Goal: Task Accomplishment & Management: Manage account settings

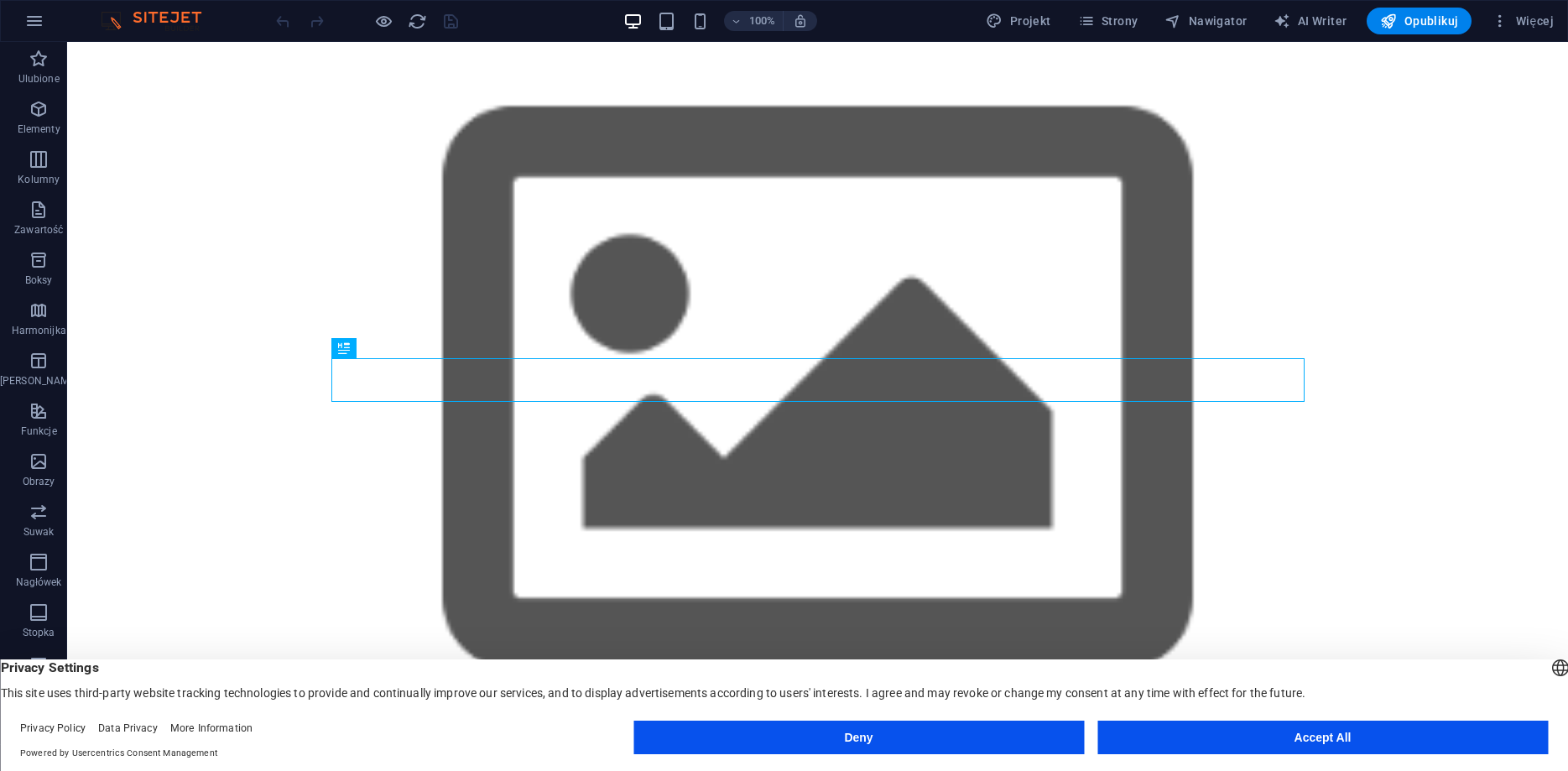
click at [1325, 739] on button "Accept All" at bounding box center [1322, 737] width 450 height 34
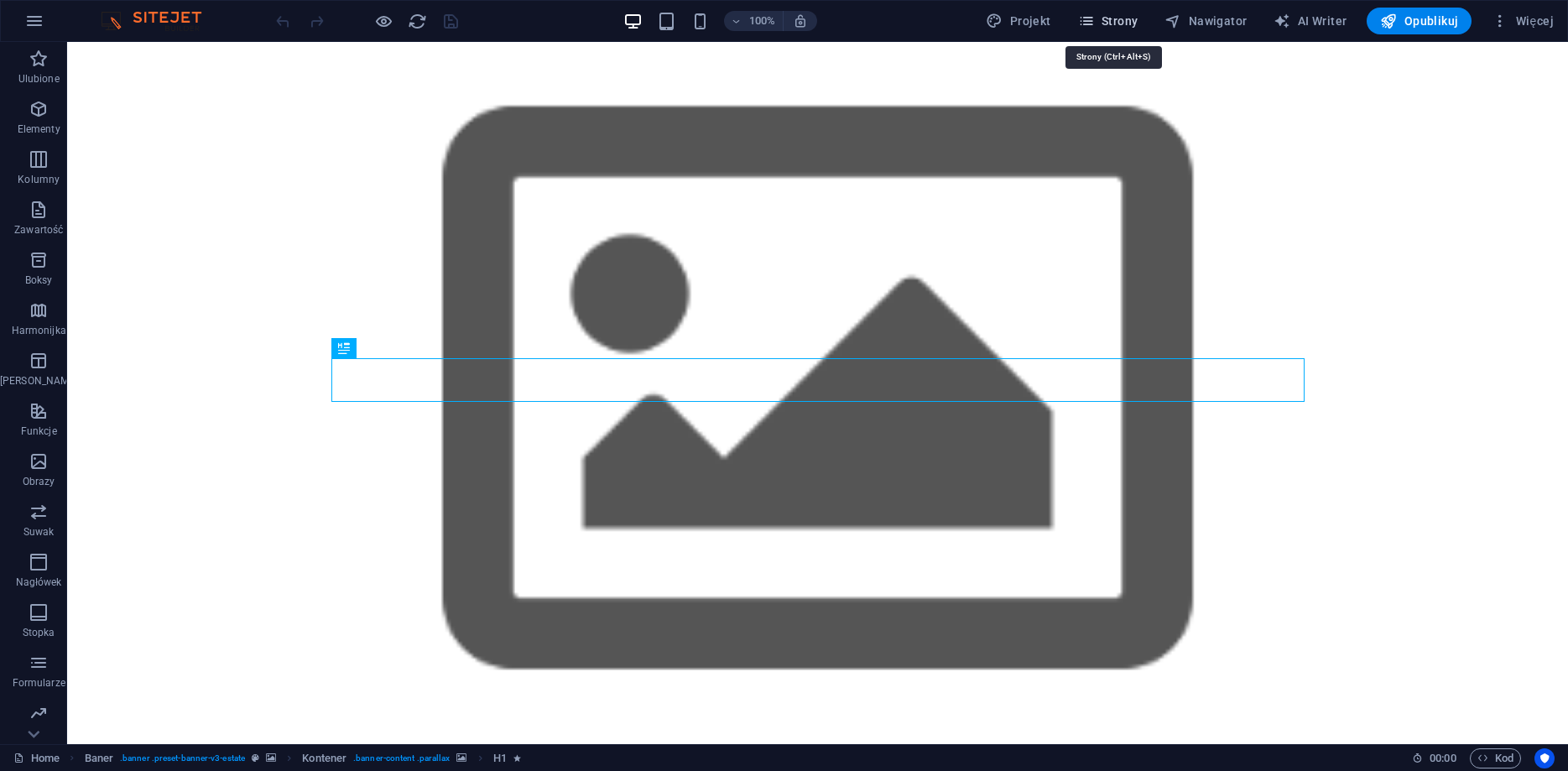
click at [1087, 25] on icon "button" at bounding box center [1086, 21] width 16 height 16
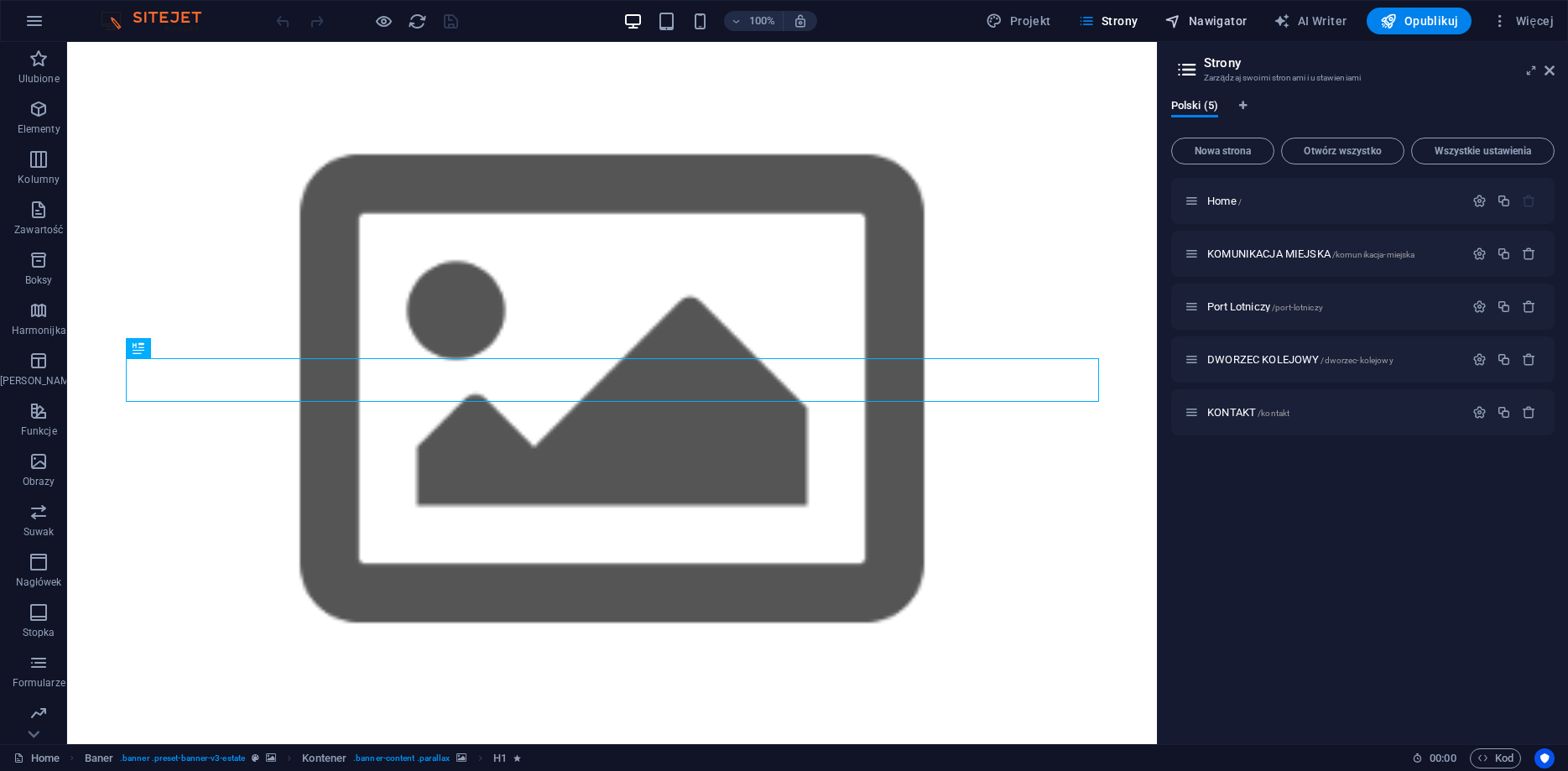
click at [1189, 13] on span "Nawigator" at bounding box center [1205, 21] width 82 height 16
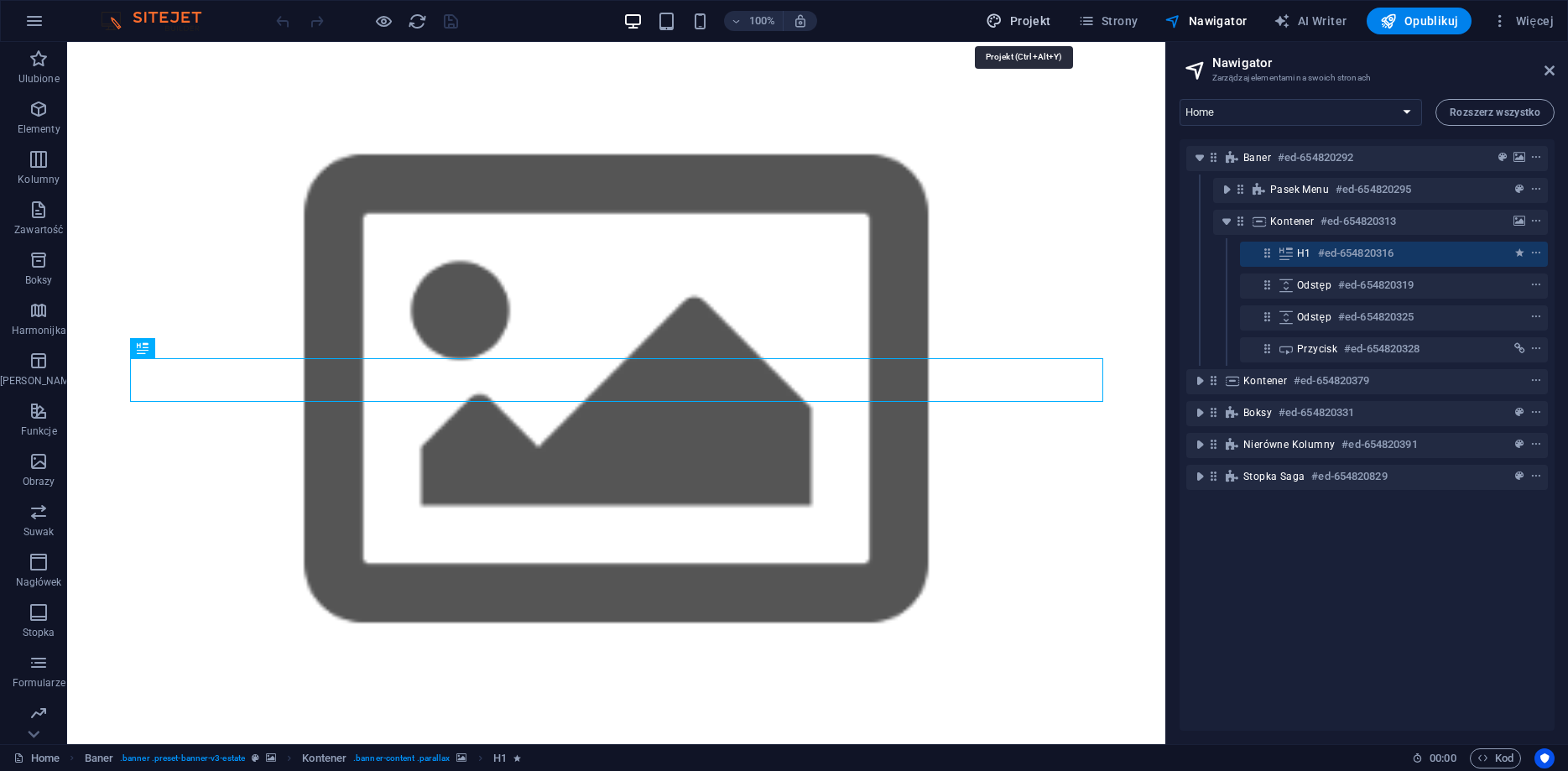
click at [1038, 22] on span "Projekt" at bounding box center [1017, 21] width 65 height 16
select select "px"
select select "500"
select select "px"
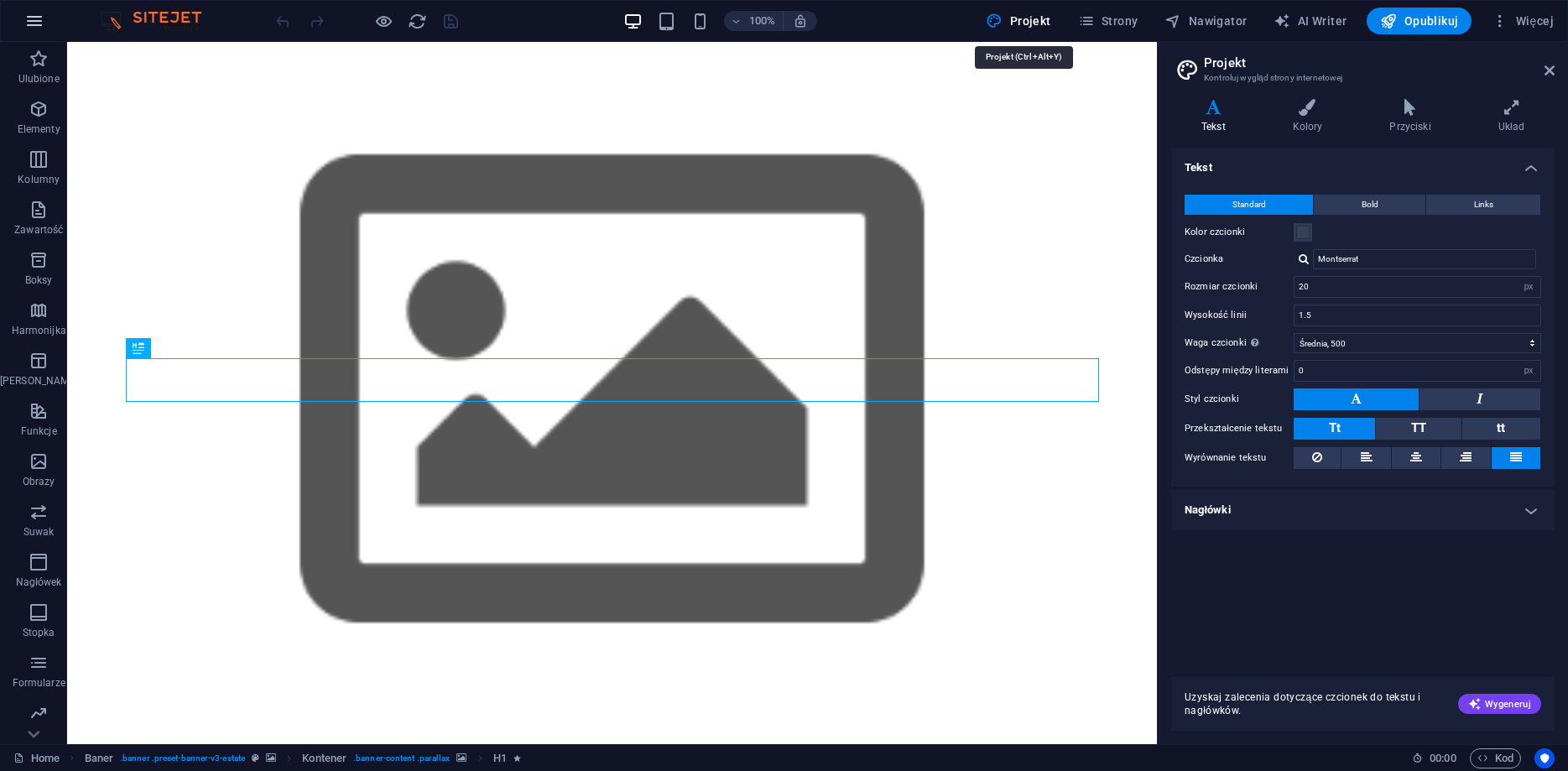
click at [37, 23] on icon "button" at bounding box center [35, 21] width 20 height 20
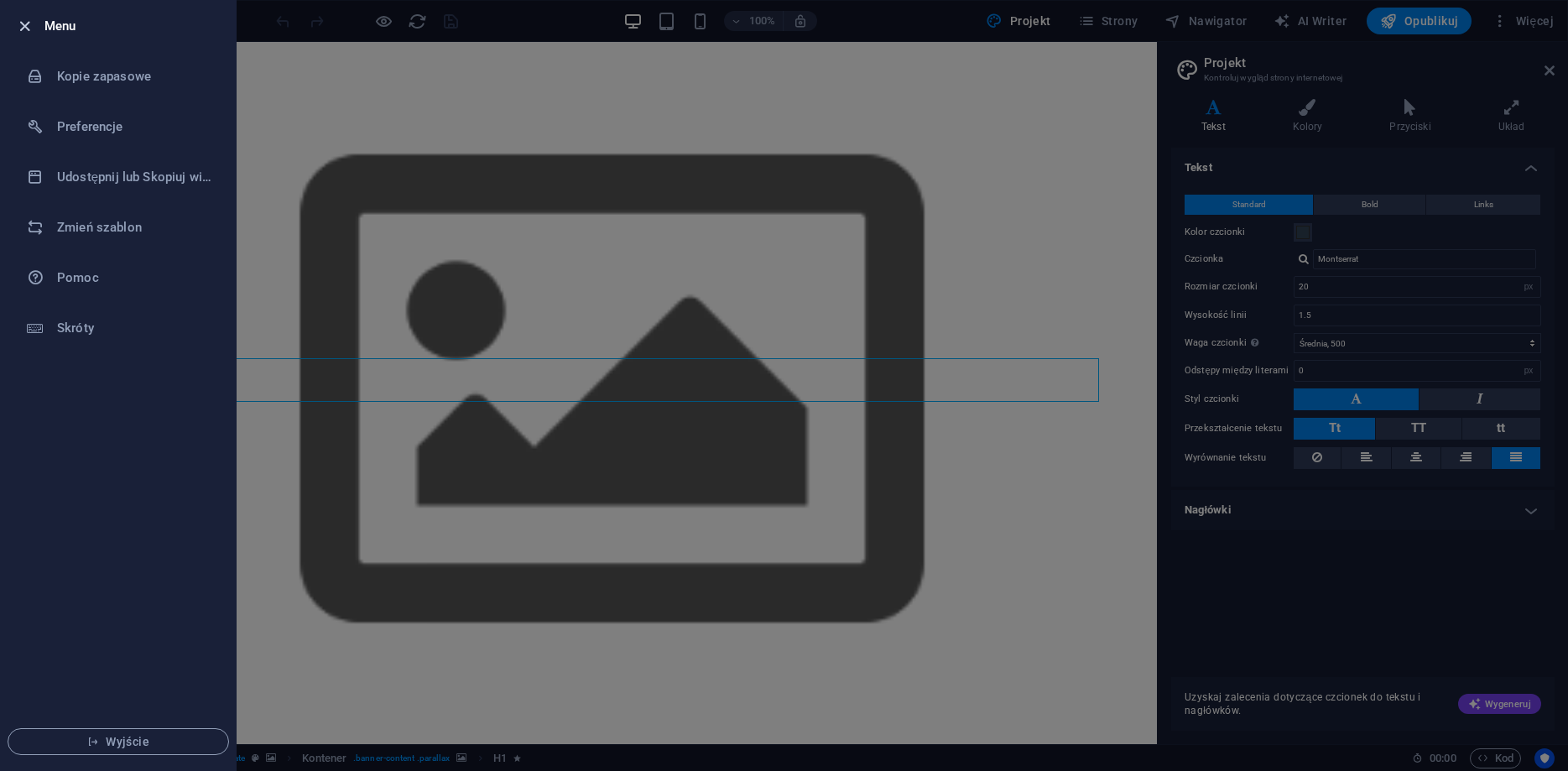
click at [26, 24] on icon "button" at bounding box center [25, 25] width 19 height 19
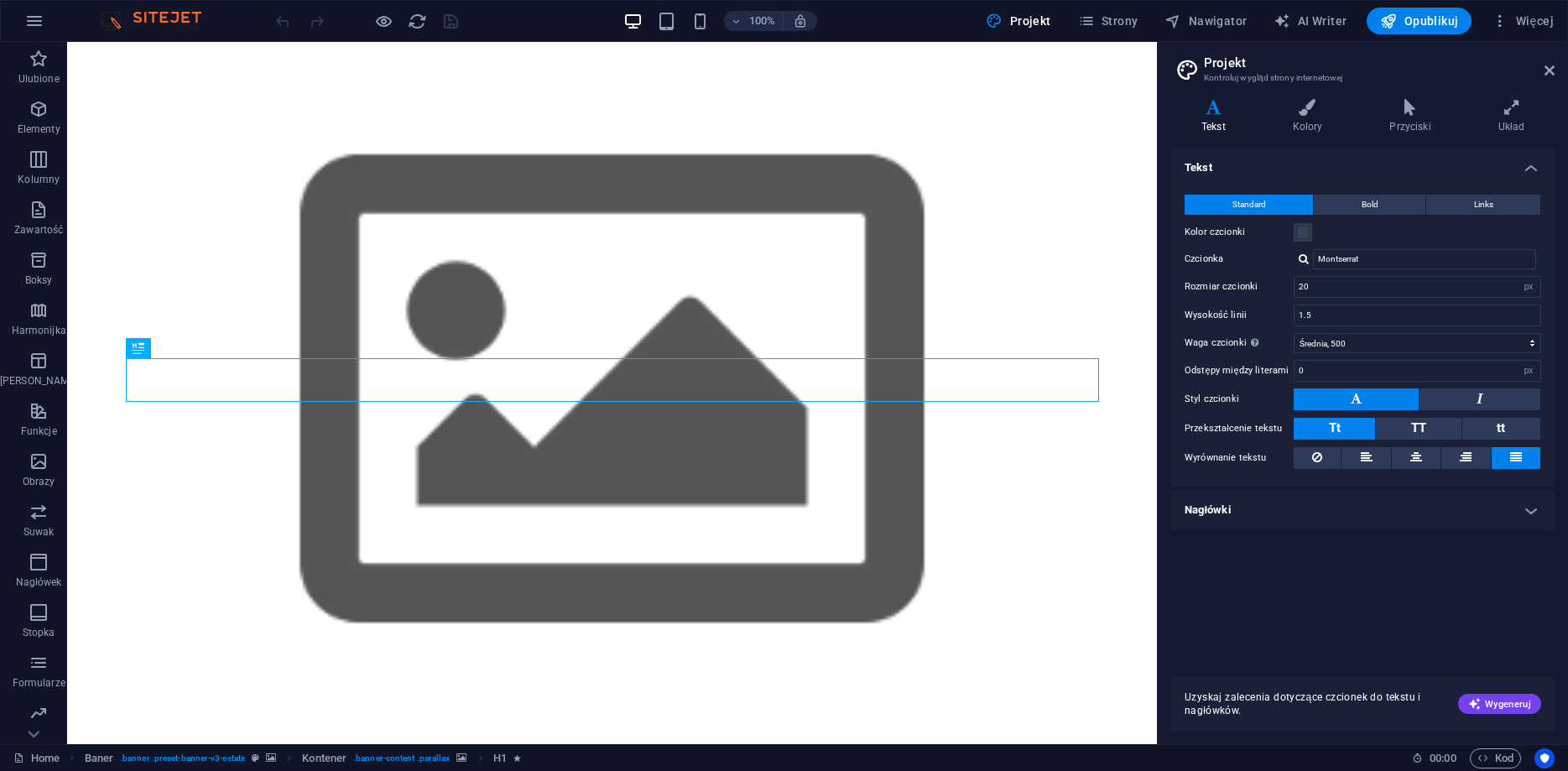
click at [1541, 73] on header "Projekt Kontroluj wygląd strony internetowej" at bounding box center [1364, 64] width 380 height 44
drag, startPoint x: 1543, startPoint y: 67, endPoint x: 1516, endPoint y: 58, distance: 28.5
click at [1543, 66] on h2 "Projekt" at bounding box center [1379, 63] width 350 height 15
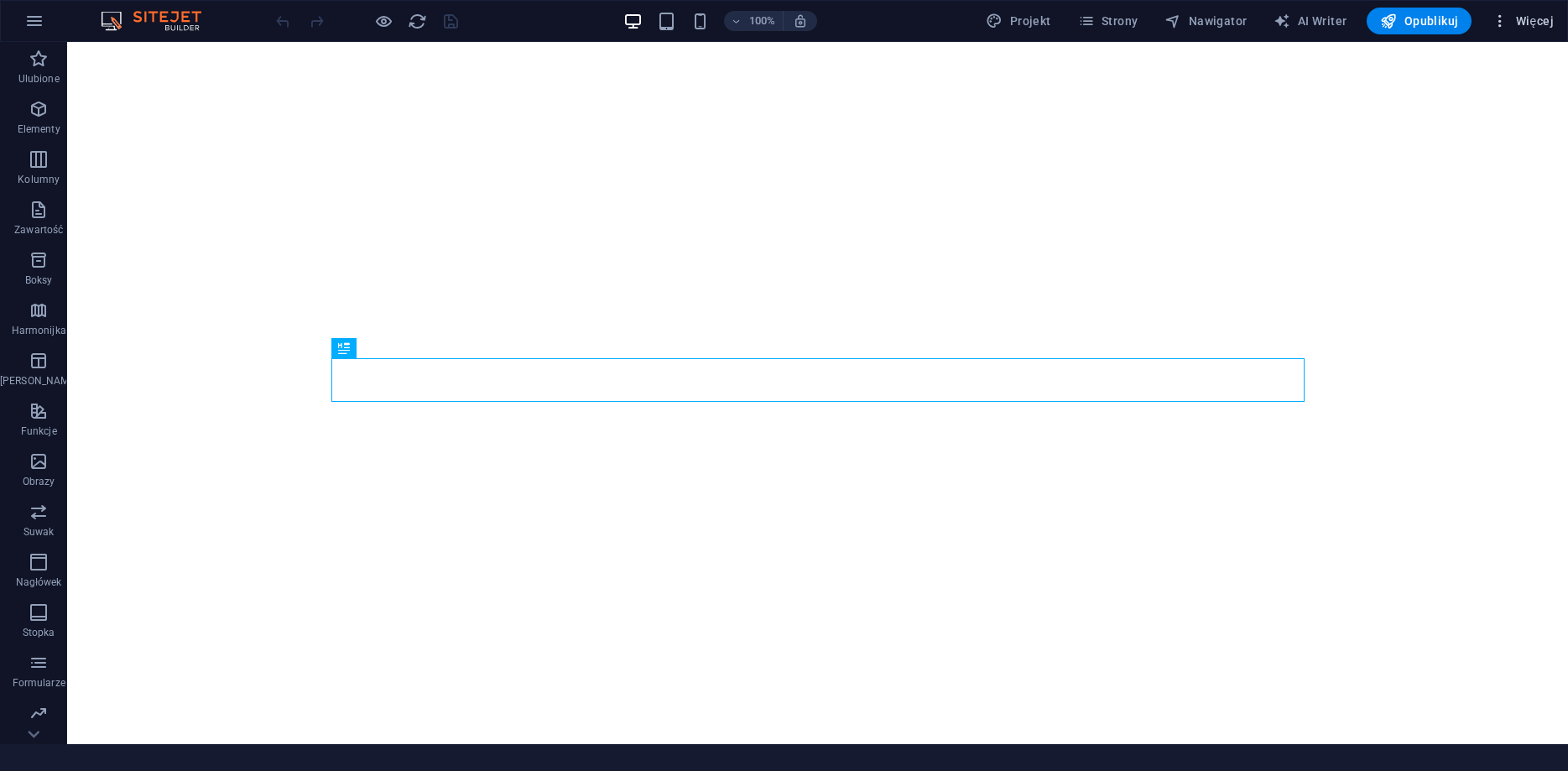
click at [1536, 18] on span "Więcej" at bounding box center [1522, 21] width 62 height 16
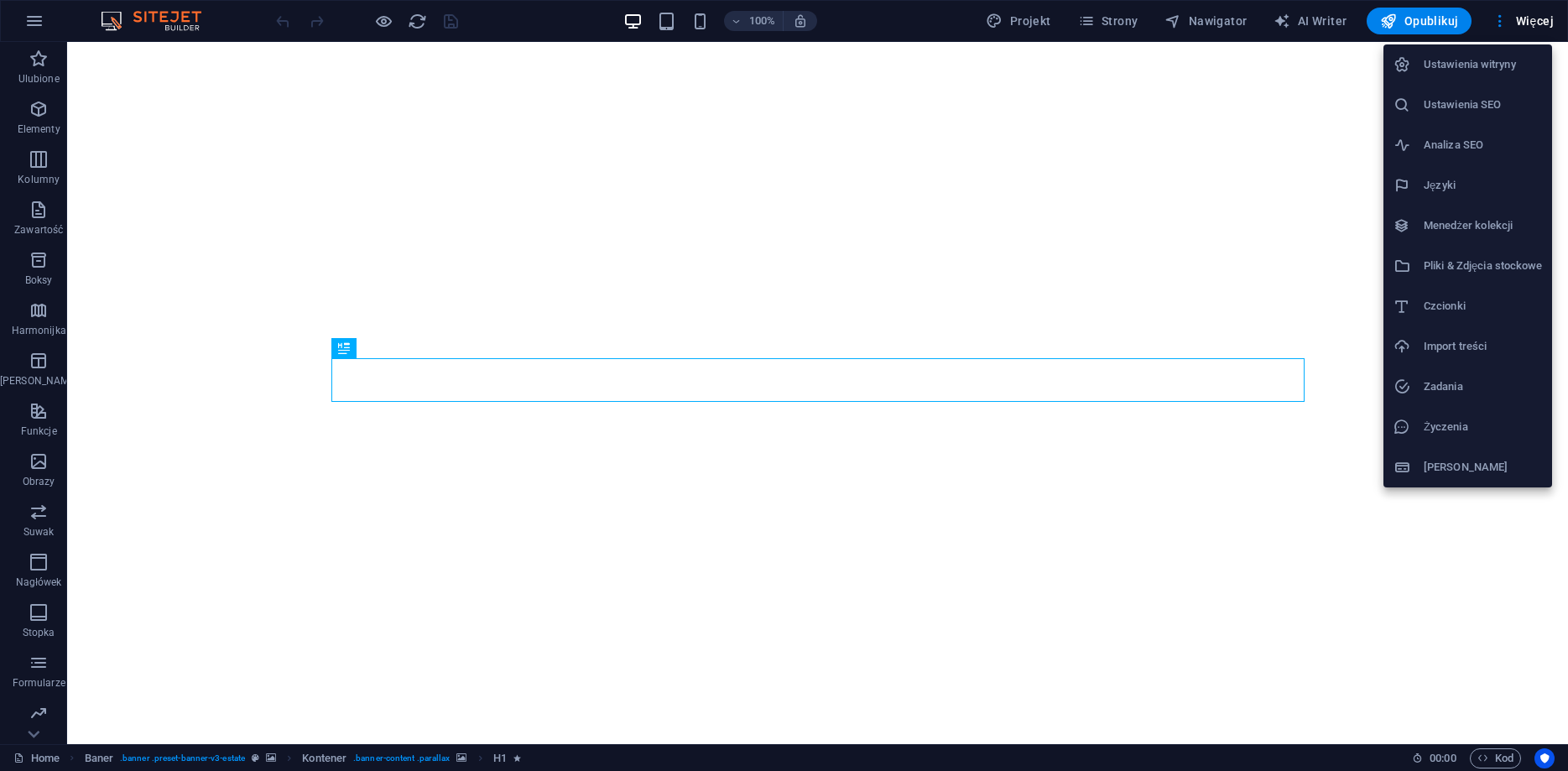
click at [1455, 92] on li "Ustawienia SEO" at bounding box center [1467, 105] width 168 height 40
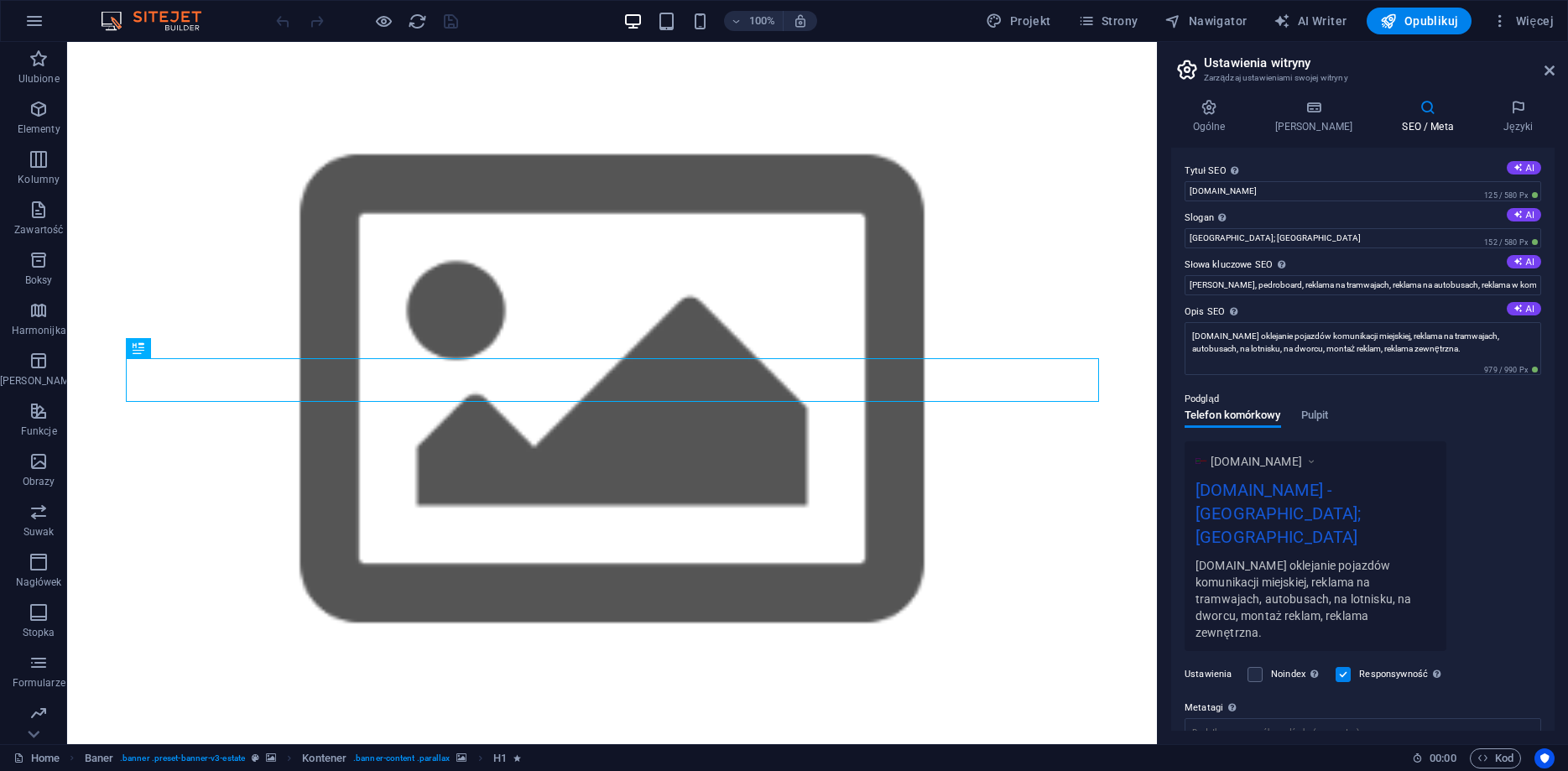
click at [1314, 409] on div "Podgląd" at bounding box center [1362, 400] width 357 height 20
click at [1305, 421] on span "Pulpit" at bounding box center [1315, 417] width 27 height 24
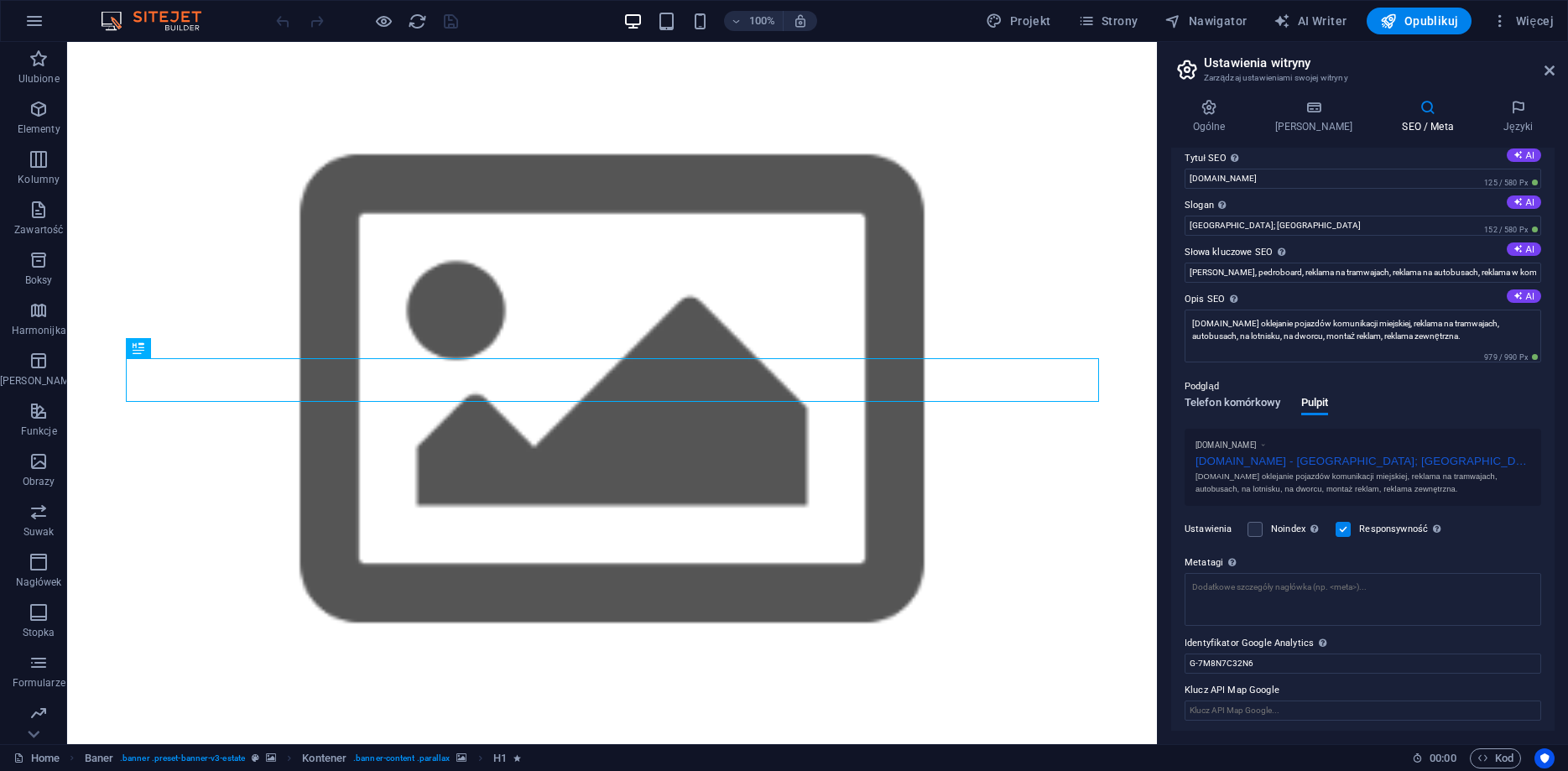
scroll to position [16, 0]
click at [1251, 657] on input "G-7M8N7C32N6" at bounding box center [1362, 660] width 357 height 20
click at [1265, 580] on textarea "Metatagi Wpisz tutaj kod HTML, który zostanie umieszczony wewnątrz tagów Twojej…" at bounding box center [1362, 596] width 357 height 53
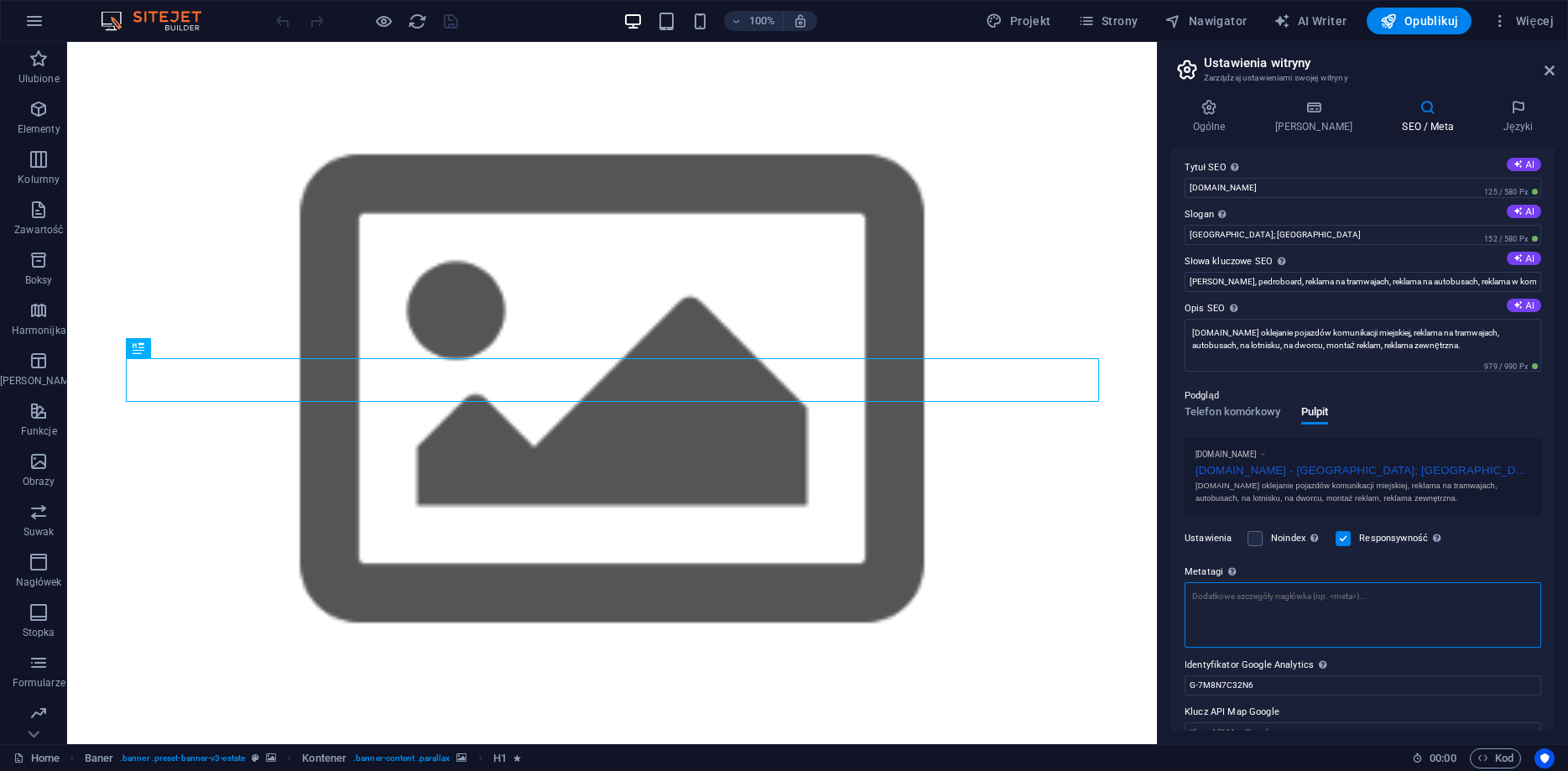
scroll to position [0, 0]
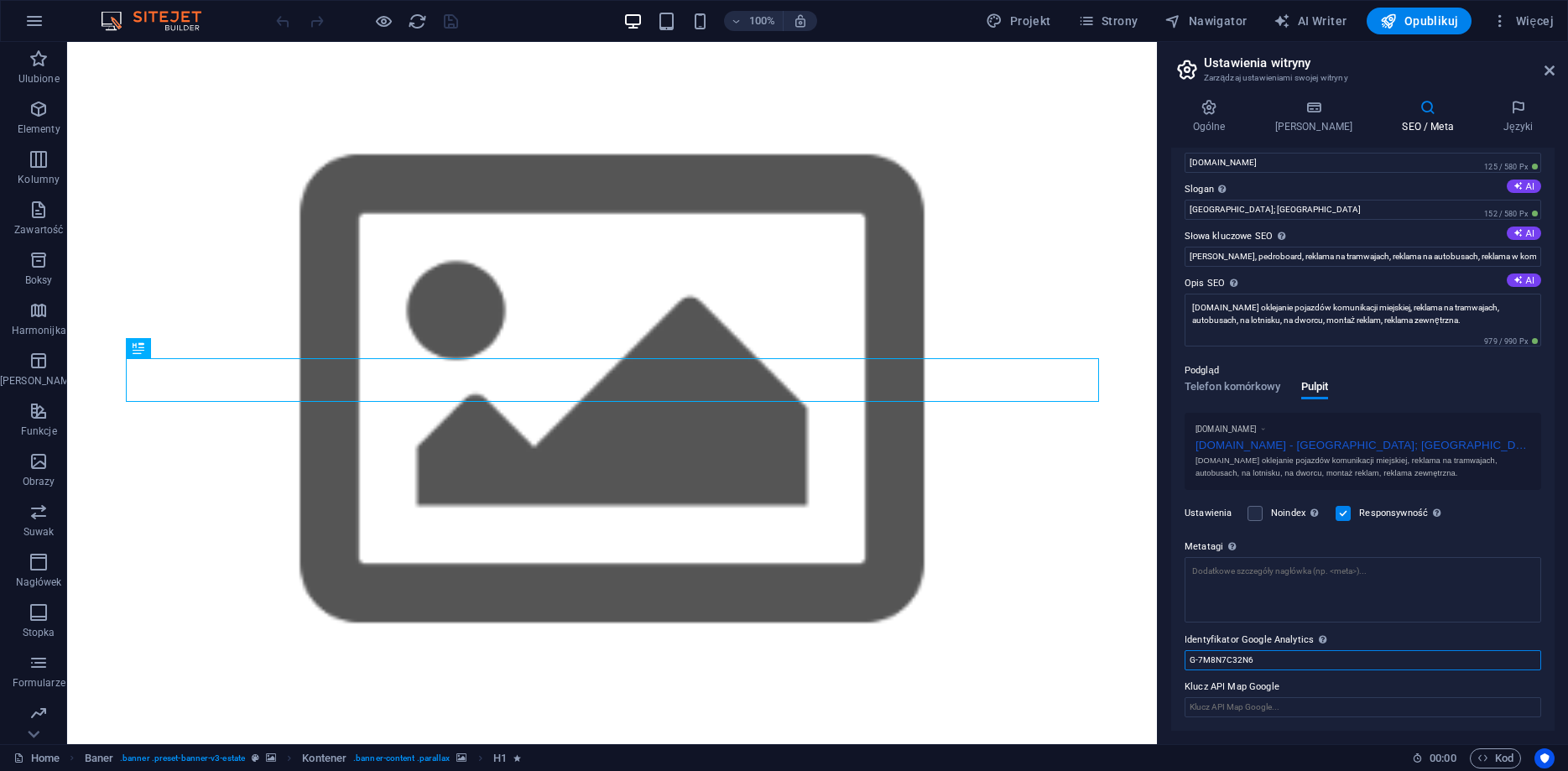
click at [1278, 667] on input "G-7M8N7C32N6" at bounding box center [1362, 660] width 357 height 20
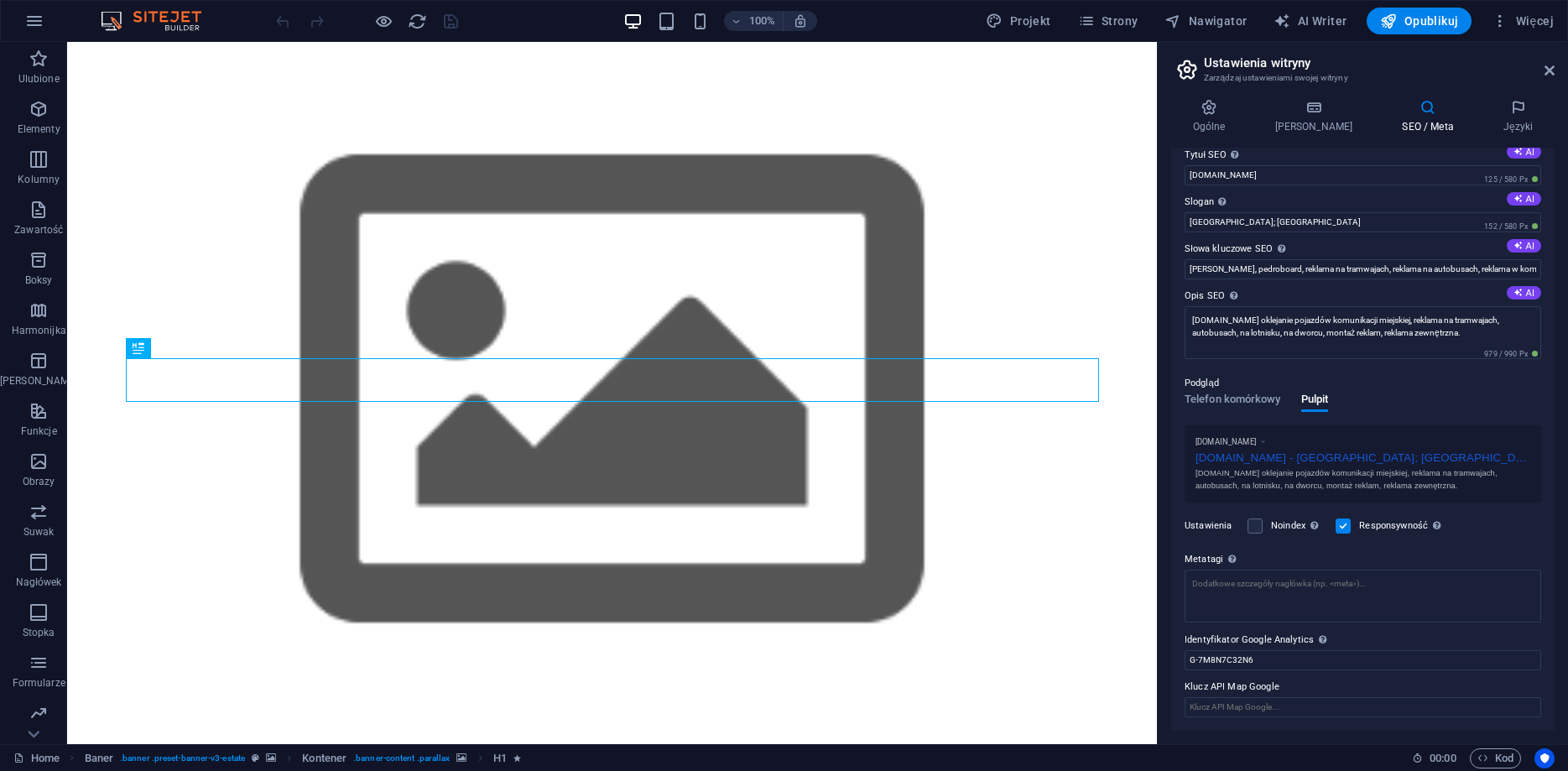
click at [1278, 637] on label "Identyfikator Google Analytics Proszę dodać tylko identyfikator Google Analytic…" at bounding box center [1362, 640] width 357 height 20
click at [1278, 650] on input "G-7M8N7C32N6" at bounding box center [1362, 660] width 357 height 20
click at [1278, 637] on label "Identyfikator Google Analytics Proszę dodać tylko identyfikator Google Analytic…" at bounding box center [1362, 640] width 357 height 20
click at [1278, 650] on input "G-7M8N7C32N6" at bounding box center [1362, 660] width 357 height 20
click at [1247, 636] on label "Identyfikator Google Analytics Proszę dodać tylko identyfikator Google Analytic…" at bounding box center [1362, 640] width 357 height 20
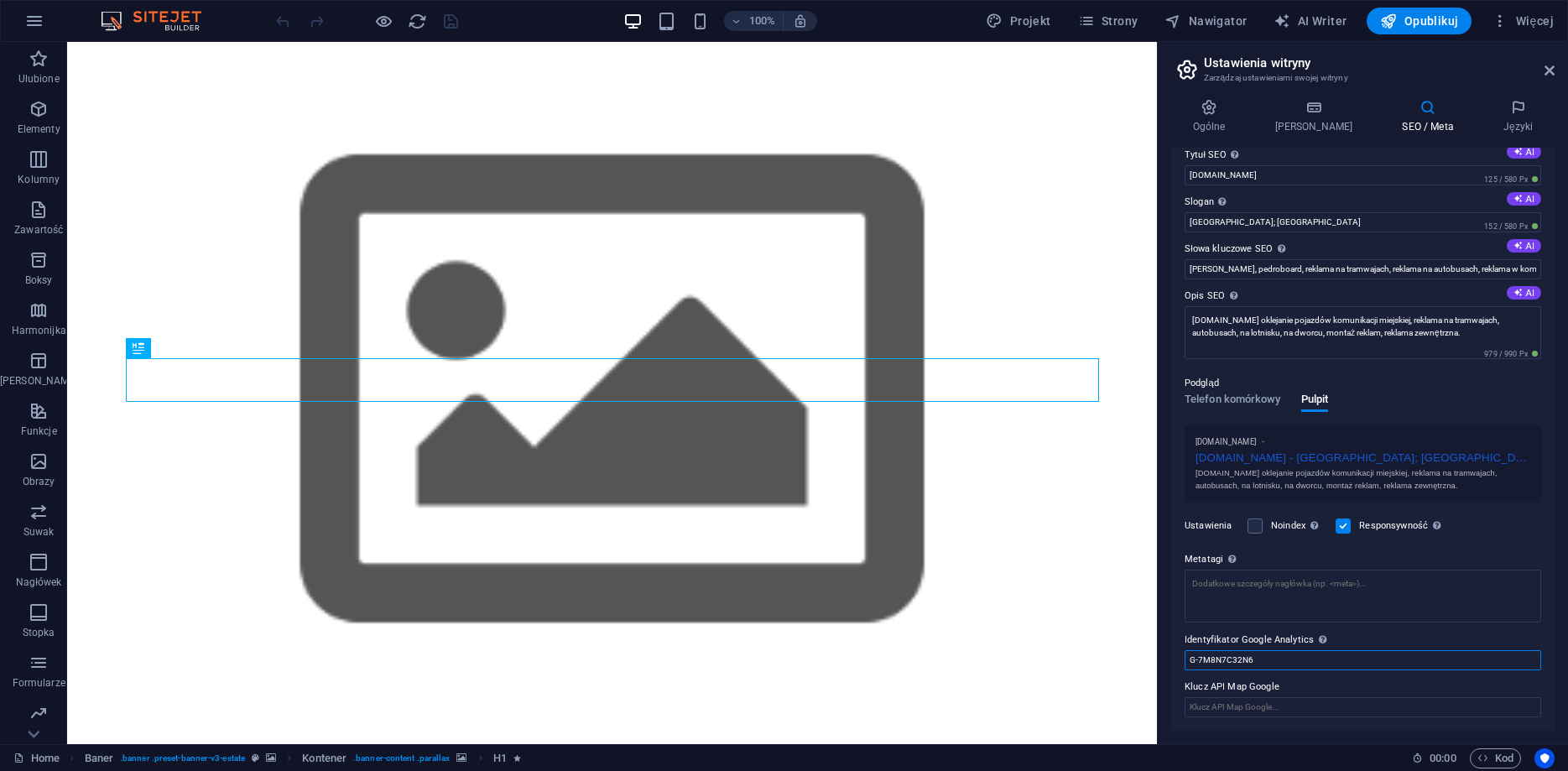
click at [1247, 650] on input "G-7M8N7C32N6" at bounding box center [1362, 660] width 357 height 20
click at [1247, 636] on label "Identyfikator Google Analytics Proszę dodać tylko identyfikator Google Analytic…" at bounding box center [1362, 640] width 357 height 20
click at [1247, 650] on input "G-7M8N7C32N6" at bounding box center [1362, 660] width 357 height 20
click at [1247, 636] on label "Identyfikator Google Analytics Proszę dodać tylko identyfikator Google Analytic…" at bounding box center [1362, 640] width 357 height 20
click at [1247, 650] on input "G-7M8N7C32N6" at bounding box center [1362, 660] width 357 height 20
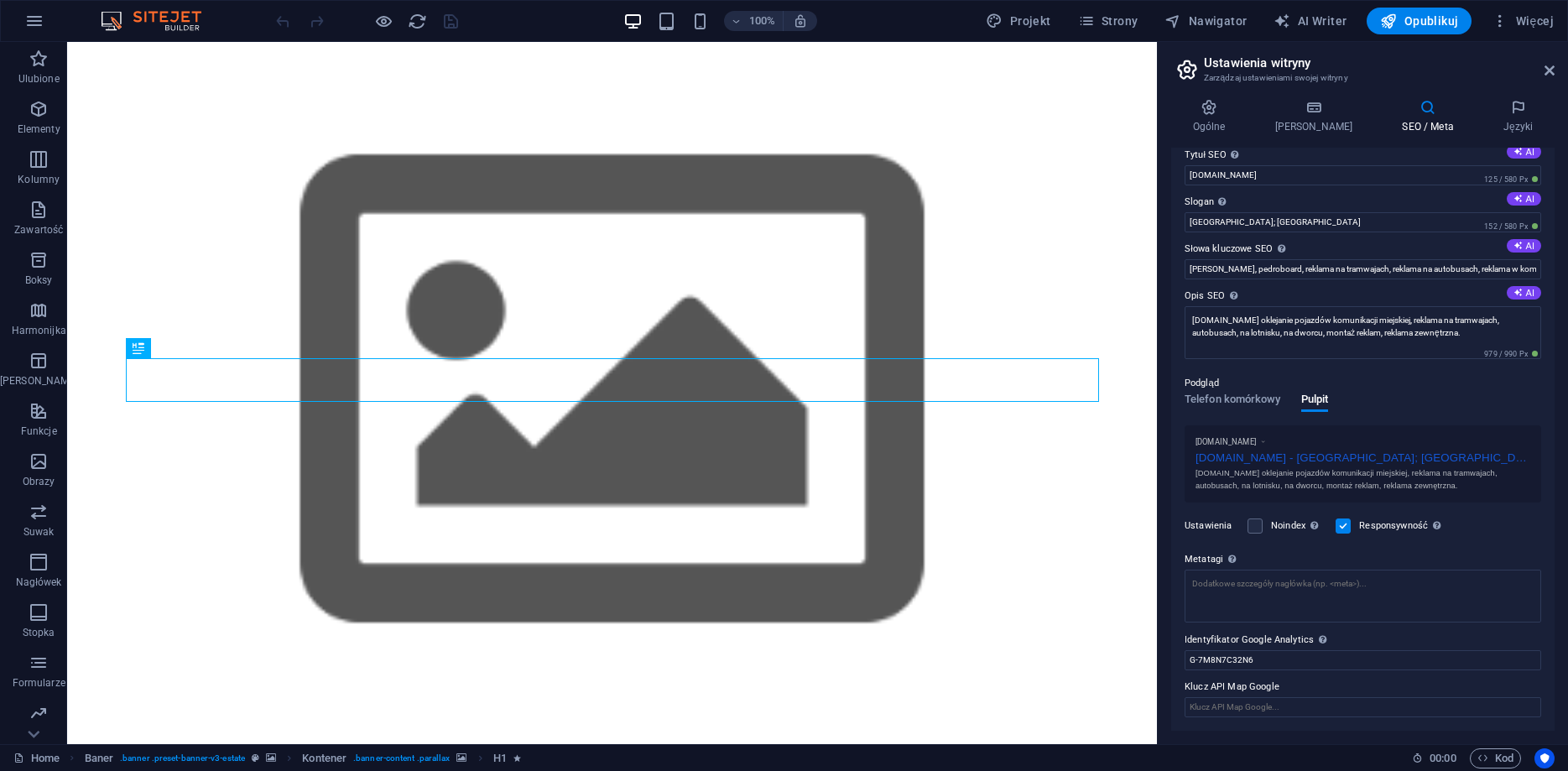
drag, startPoint x: 1313, startPoint y: 642, endPoint x: 1212, endPoint y: 642, distance: 101.0
click at [1212, 642] on label "Identyfikator Google Analytics Proszę dodać tylko identyfikator Google Analytic…" at bounding box center [1362, 640] width 357 height 20
drag, startPoint x: 1280, startPoint y: 683, endPoint x: 1231, endPoint y: 683, distance: 49.0
drag, startPoint x: 1231, startPoint y: 641, endPoint x: 818, endPoint y: 243, distance: 573.6
click at [1231, 641] on label "Identyfikator Google Analytics Proszę dodać tylko identyfikator Google Analytic…" at bounding box center [1362, 640] width 357 height 20
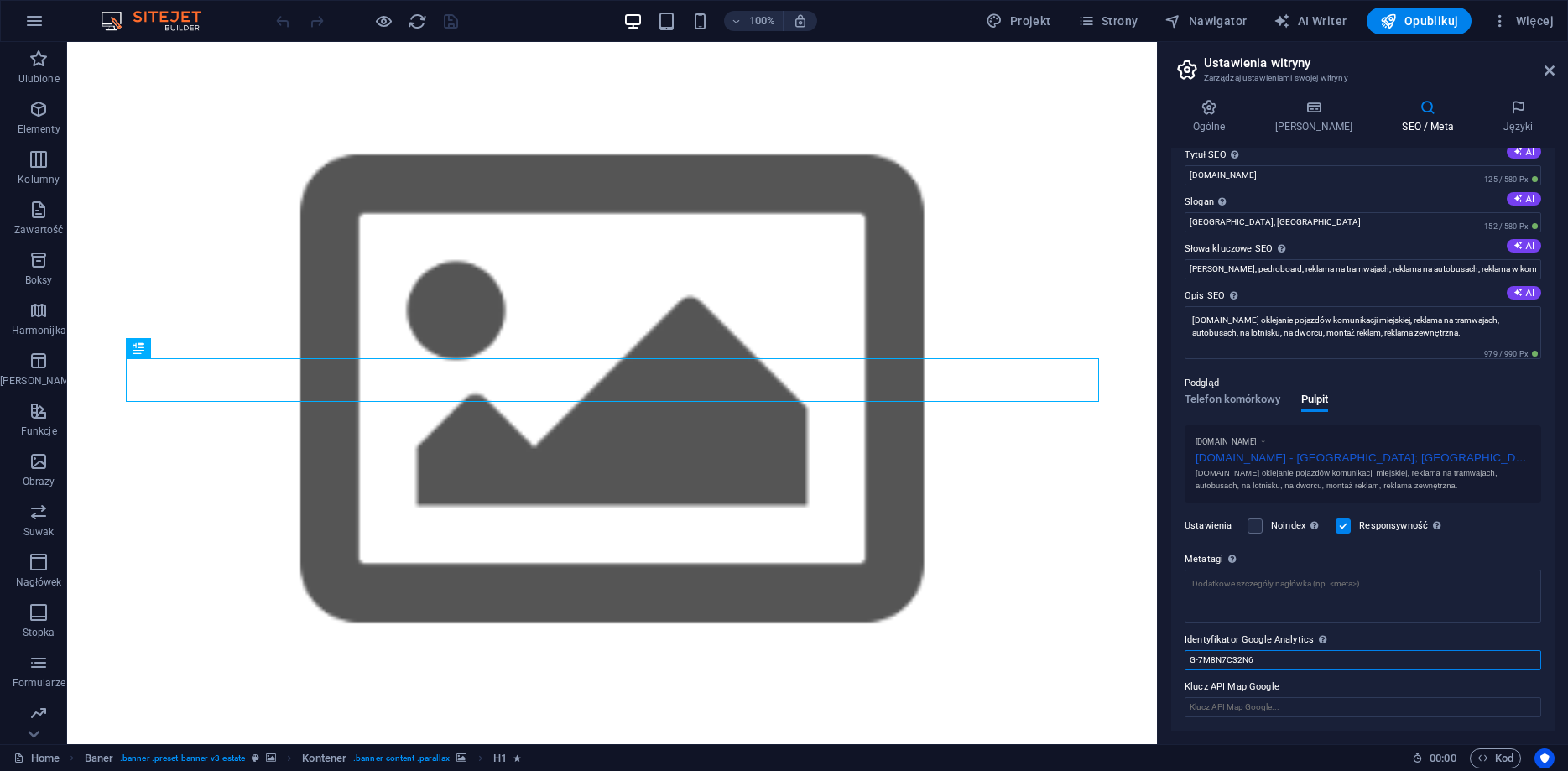
click at [1231, 650] on input "G-7M8N7C32N6" at bounding box center [1362, 660] width 357 height 20
